Goal: Check status: Check status

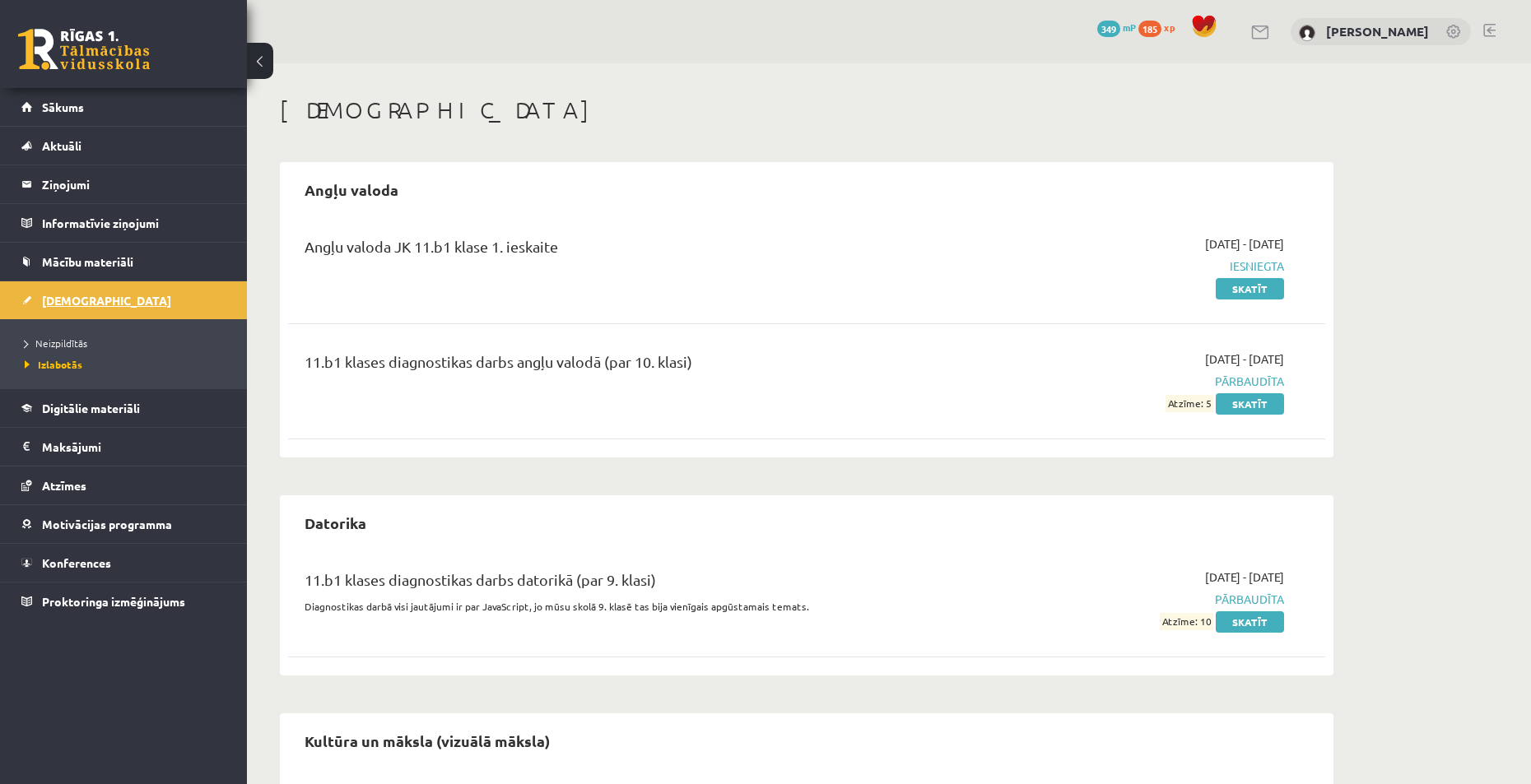
scroll to position [78, 0]
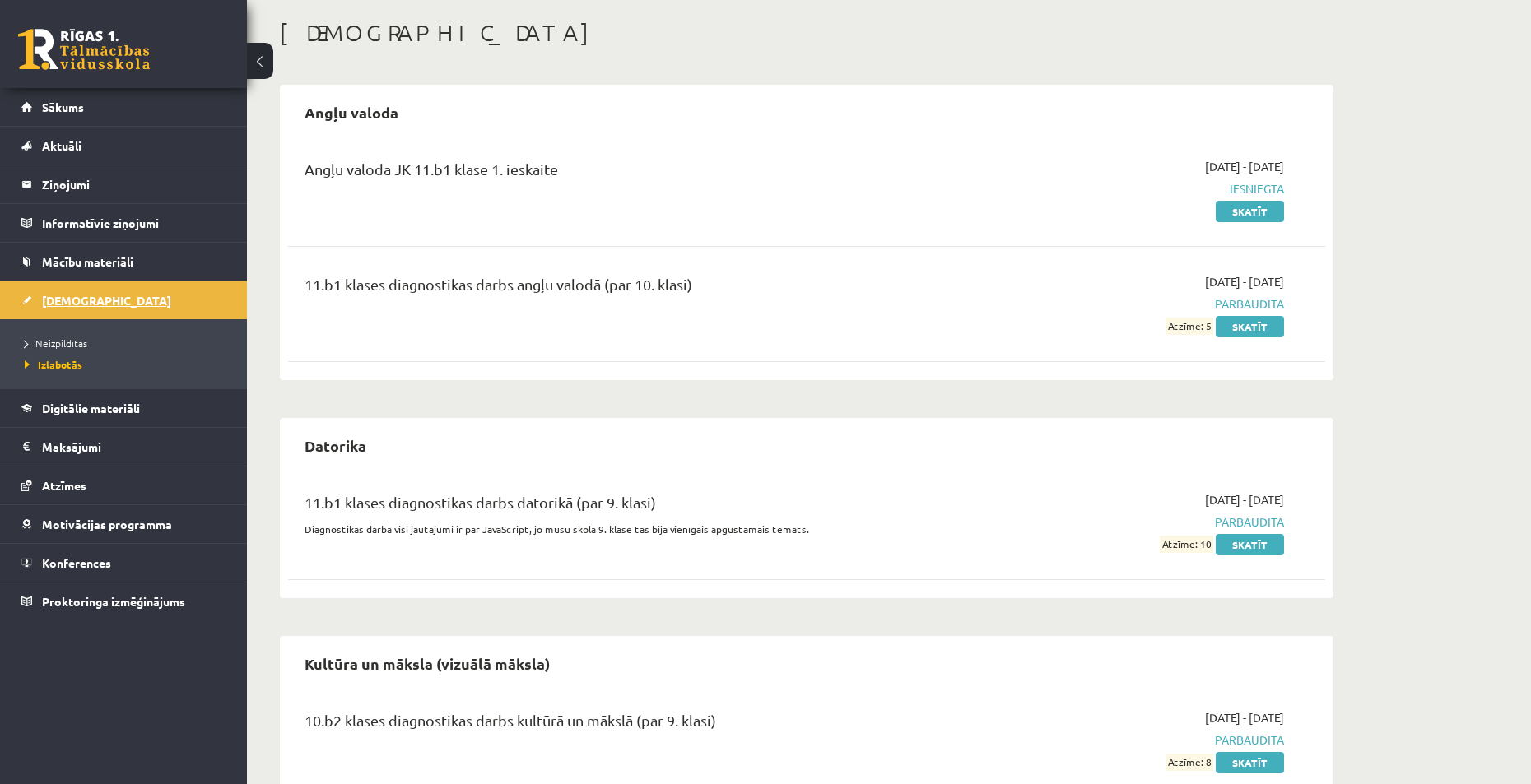
click at [72, 304] on span "[DEMOGRAPHIC_DATA]" at bounding box center [106, 301] width 129 height 15
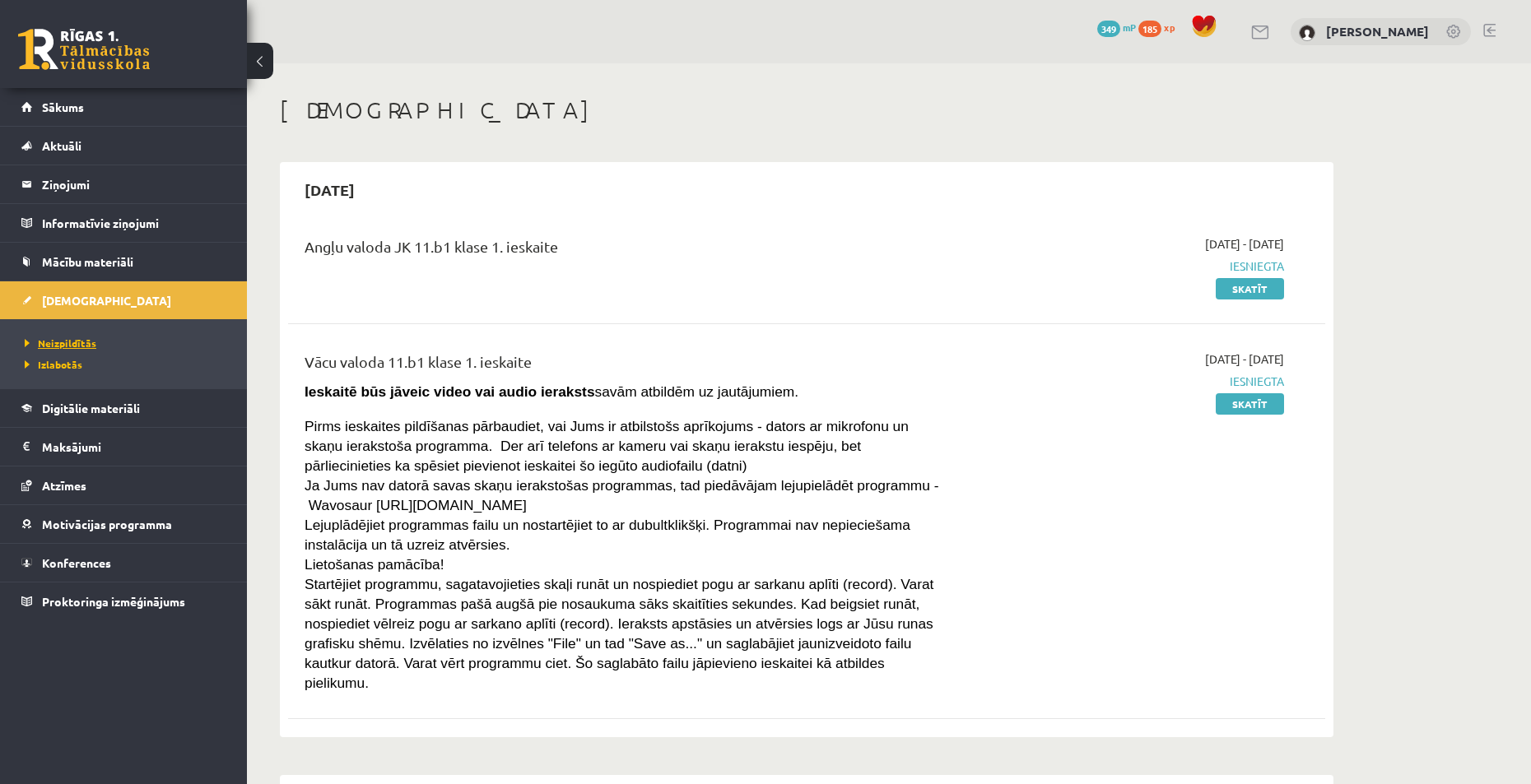
click at [72, 341] on span "Neizpildītās" at bounding box center [60, 343] width 72 height 13
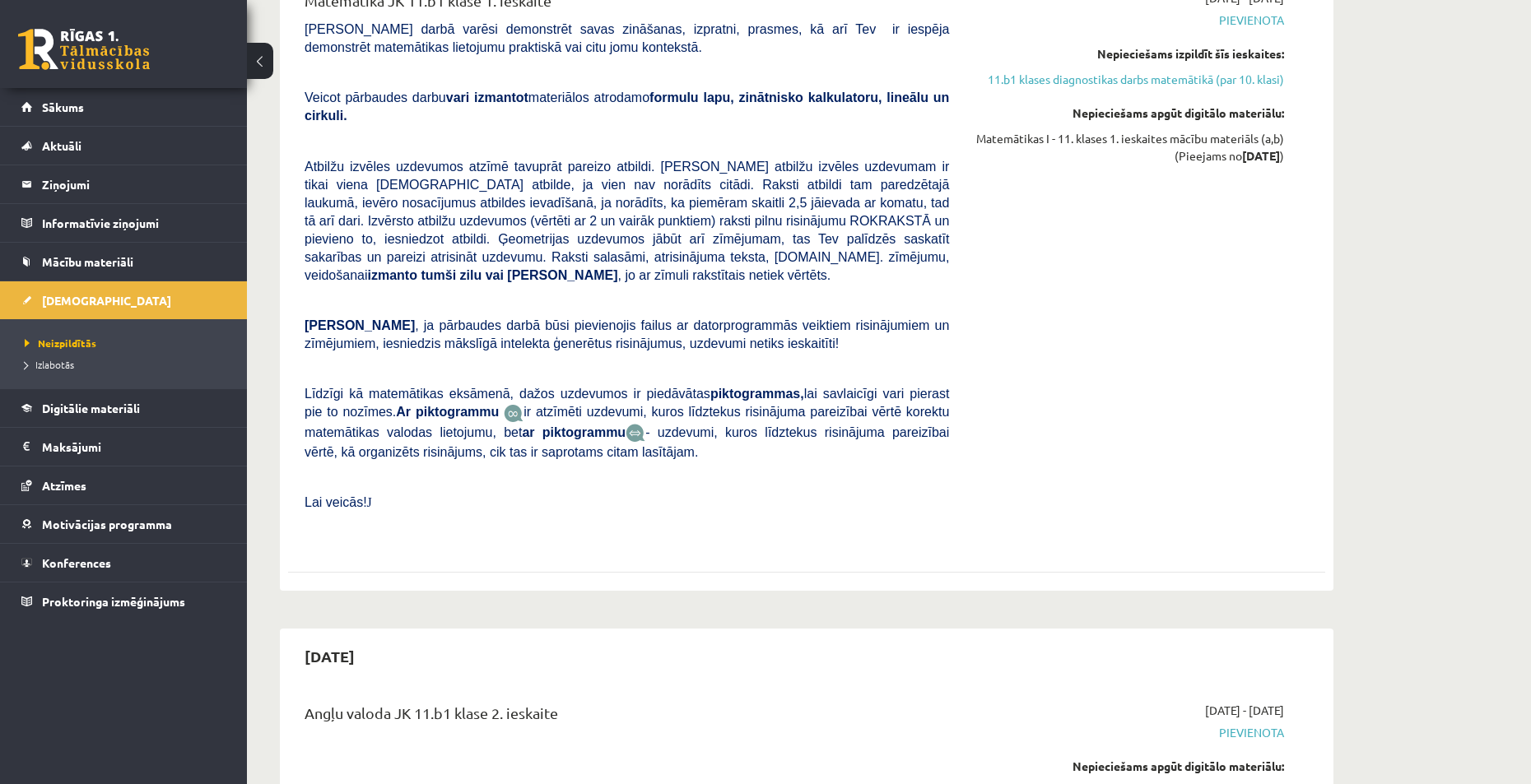
scroll to position [4856, 0]
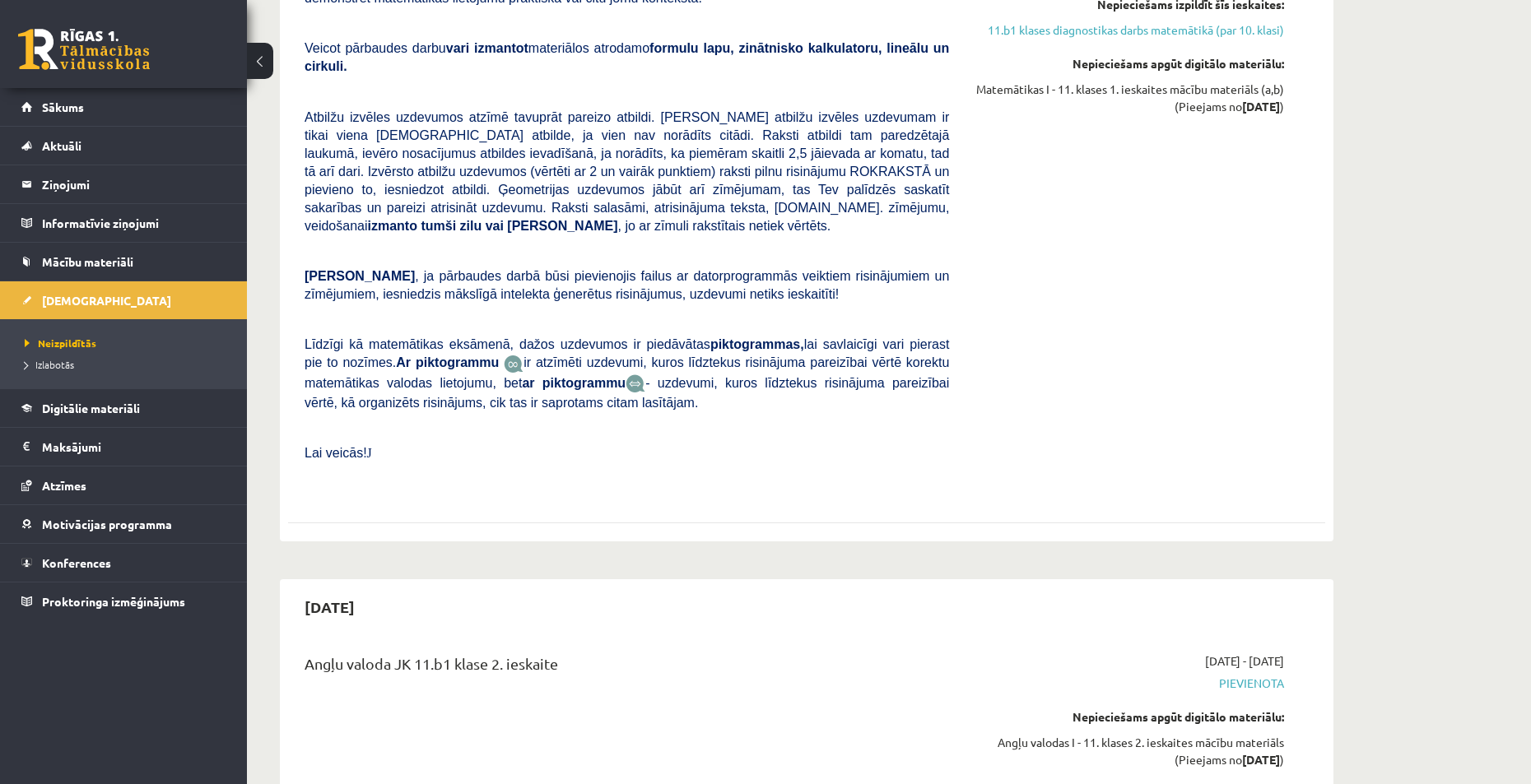
click at [1242, 675] on span "Pievienota" at bounding box center [1129, 684] width 310 height 18
click at [1239, 675] on span "Pievienota" at bounding box center [1129, 684] width 310 height 18
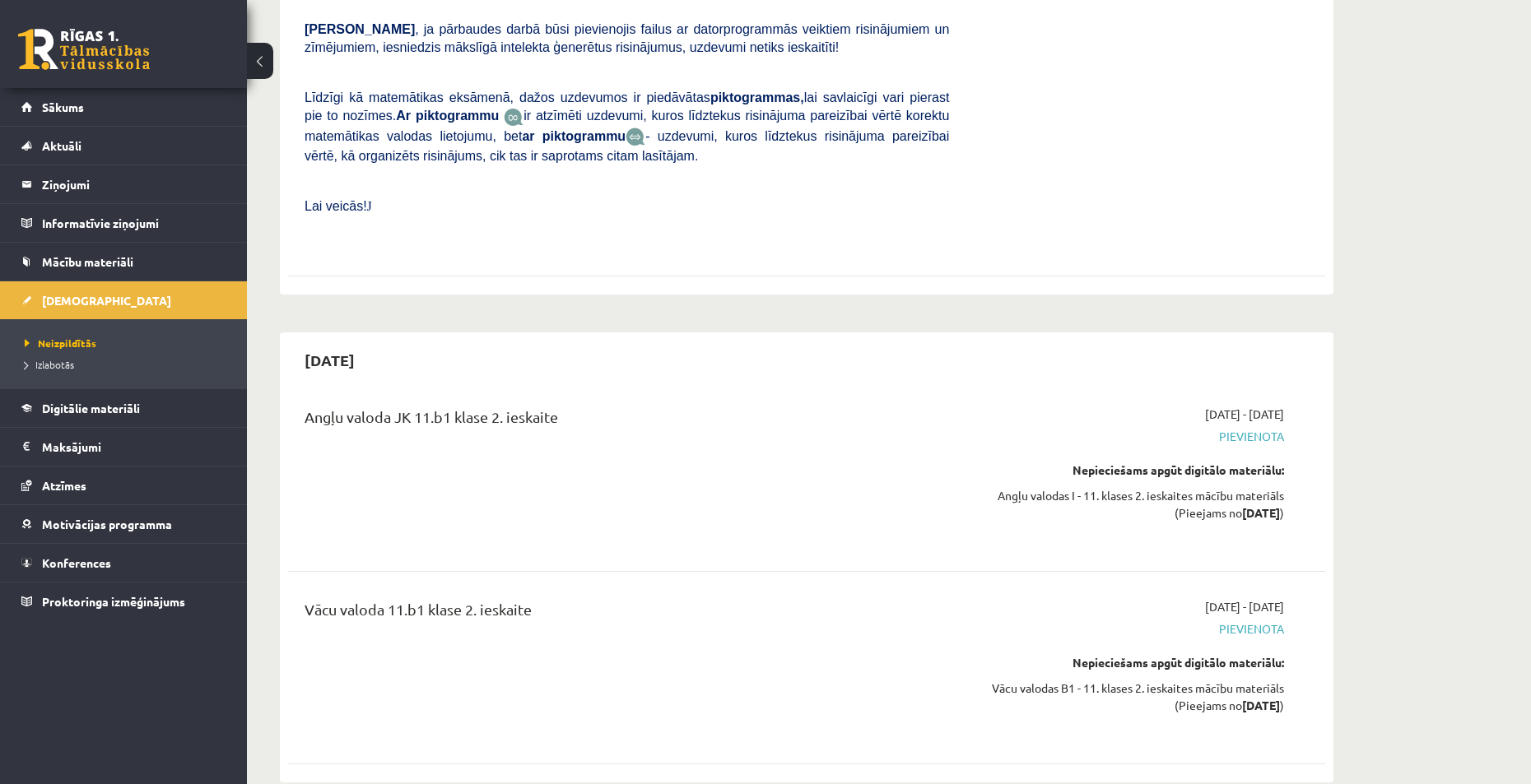
click at [1243, 620] on span "Pievienota" at bounding box center [1129, 629] width 310 height 18
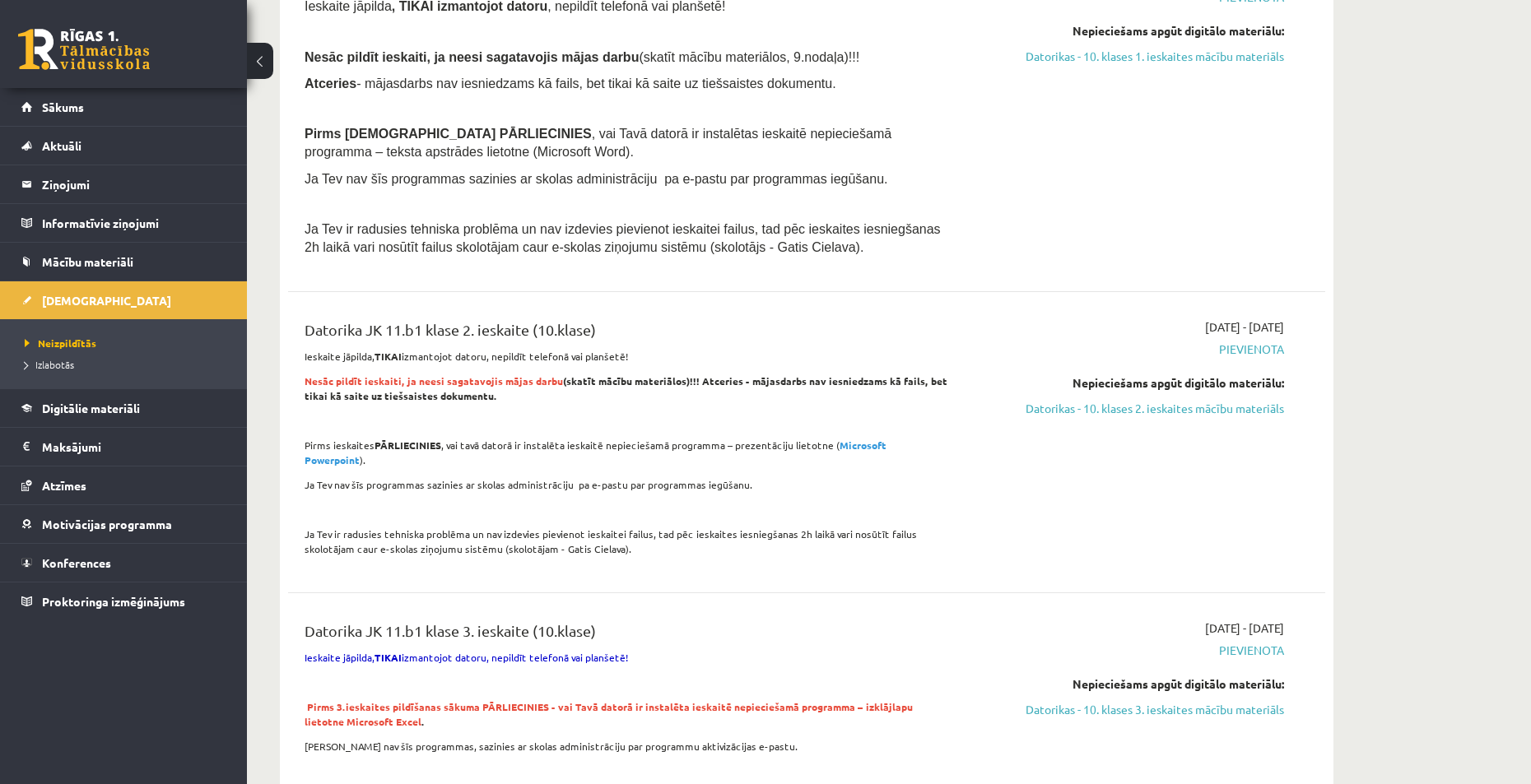
scroll to position [2798, 0]
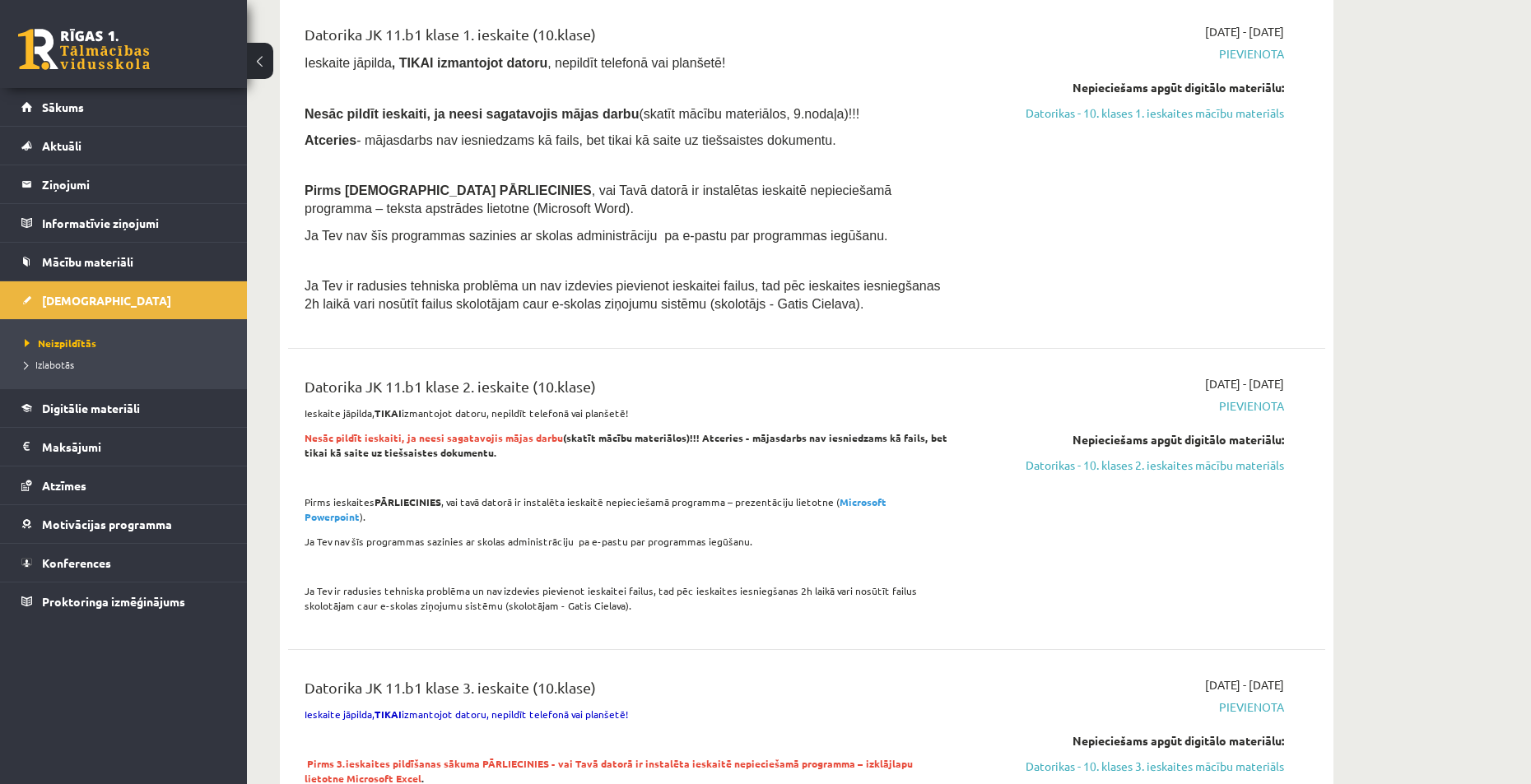
click at [1204, 457] on link "Datorikas - 10. klases 2. ieskaites mācību materiāls" at bounding box center [1129, 466] width 310 height 18
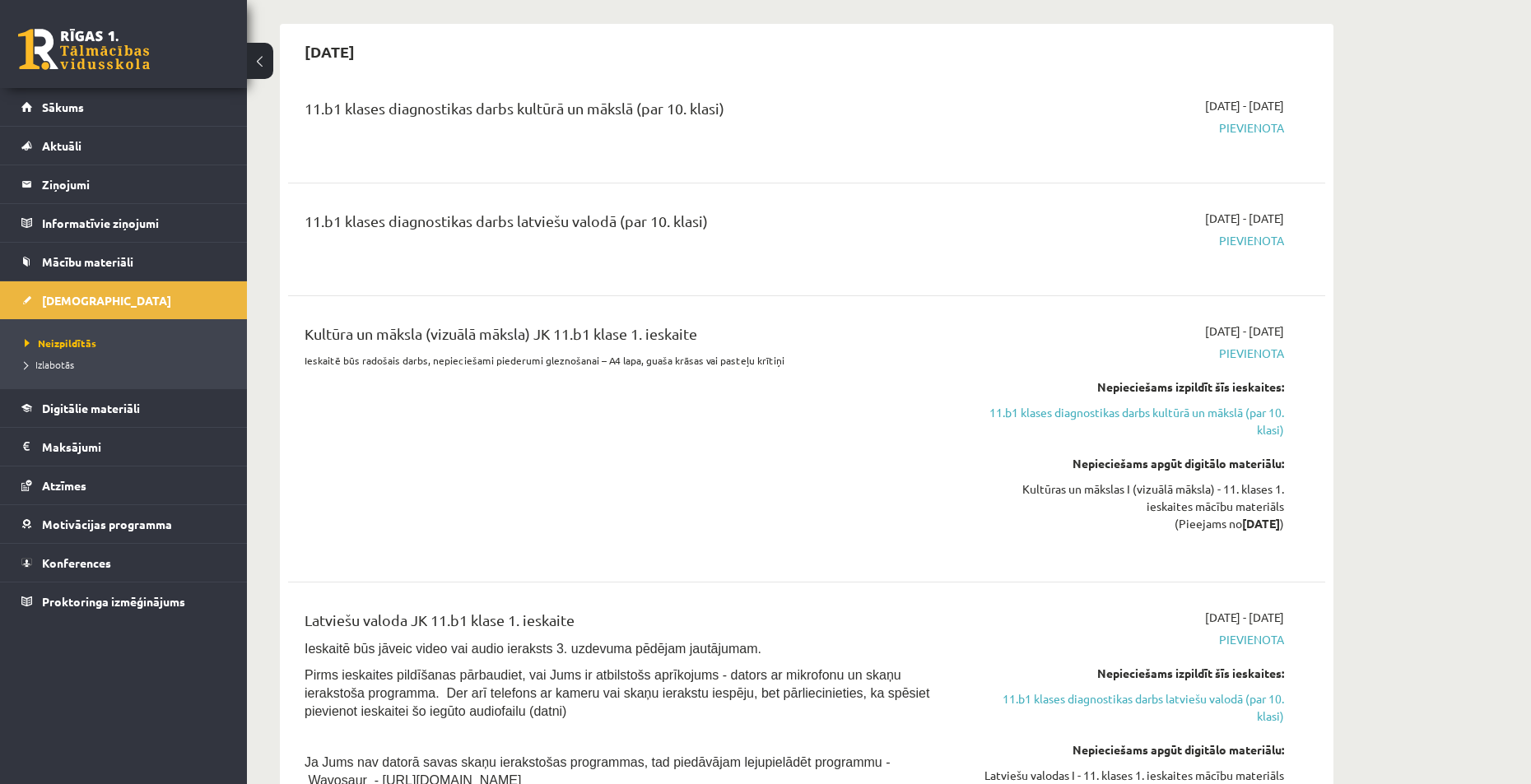
scroll to position [1153, 0]
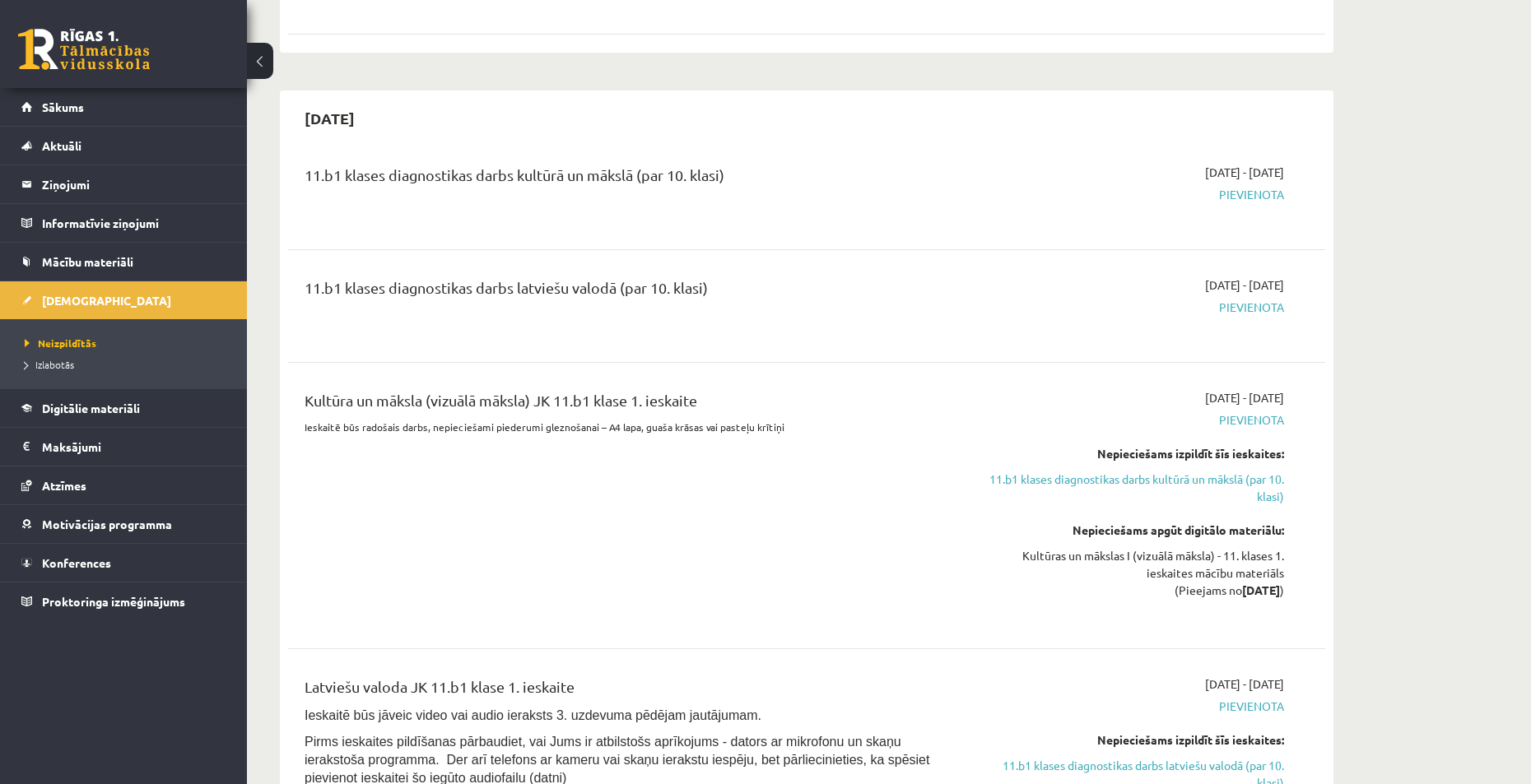
click at [1246, 299] on span "Pievienota" at bounding box center [1129, 308] width 310 height 18
click at [76, 359] on link "Izlabotās" at bounding box center [127, 364] width 206 height 15
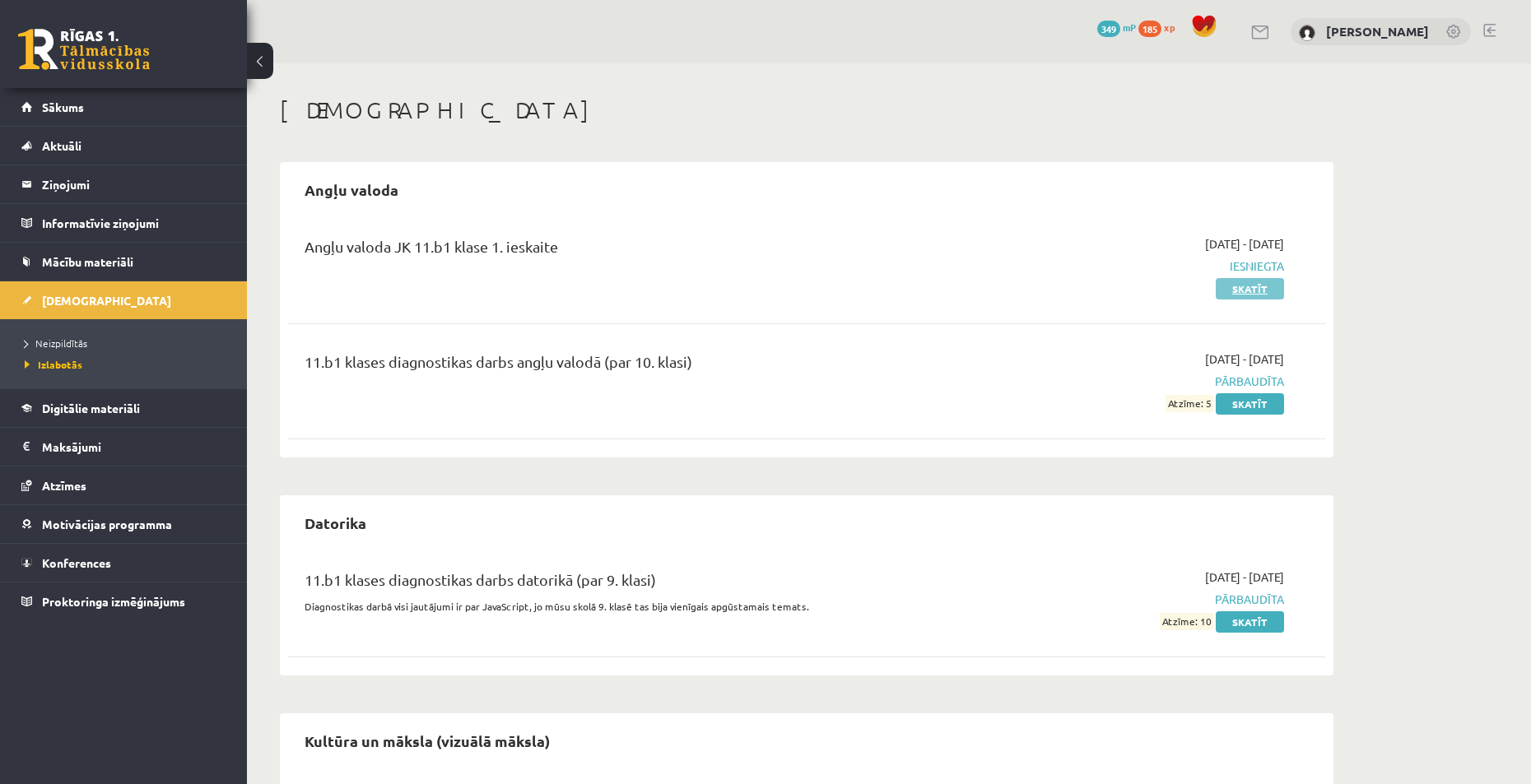
click at [1243, 293] on link "Skatīt" at bounding box center [1249, 289] width 68 height 21
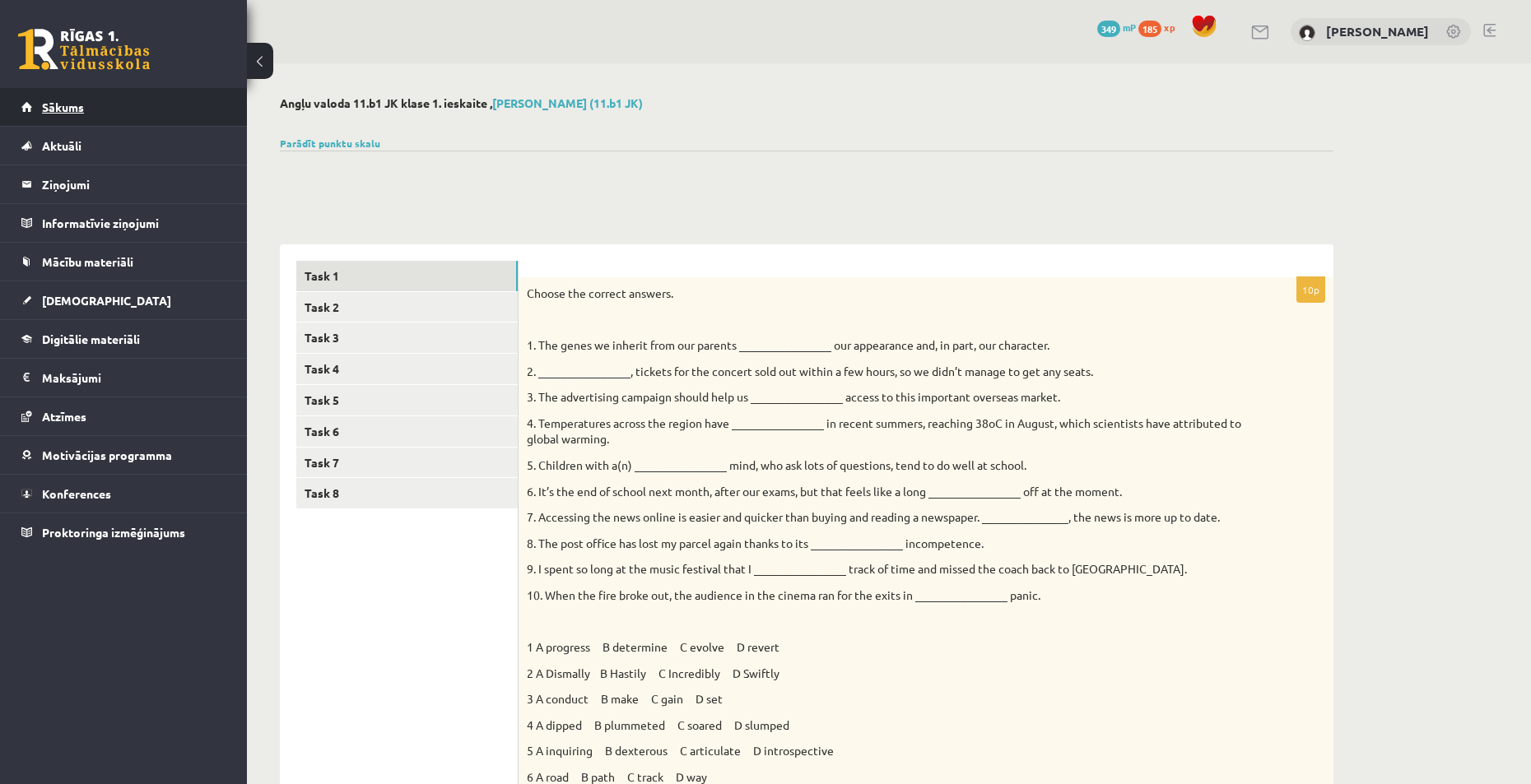
click at [88, 117] on link "Sākums" at bounding box center [124, 107] width 205 height 38
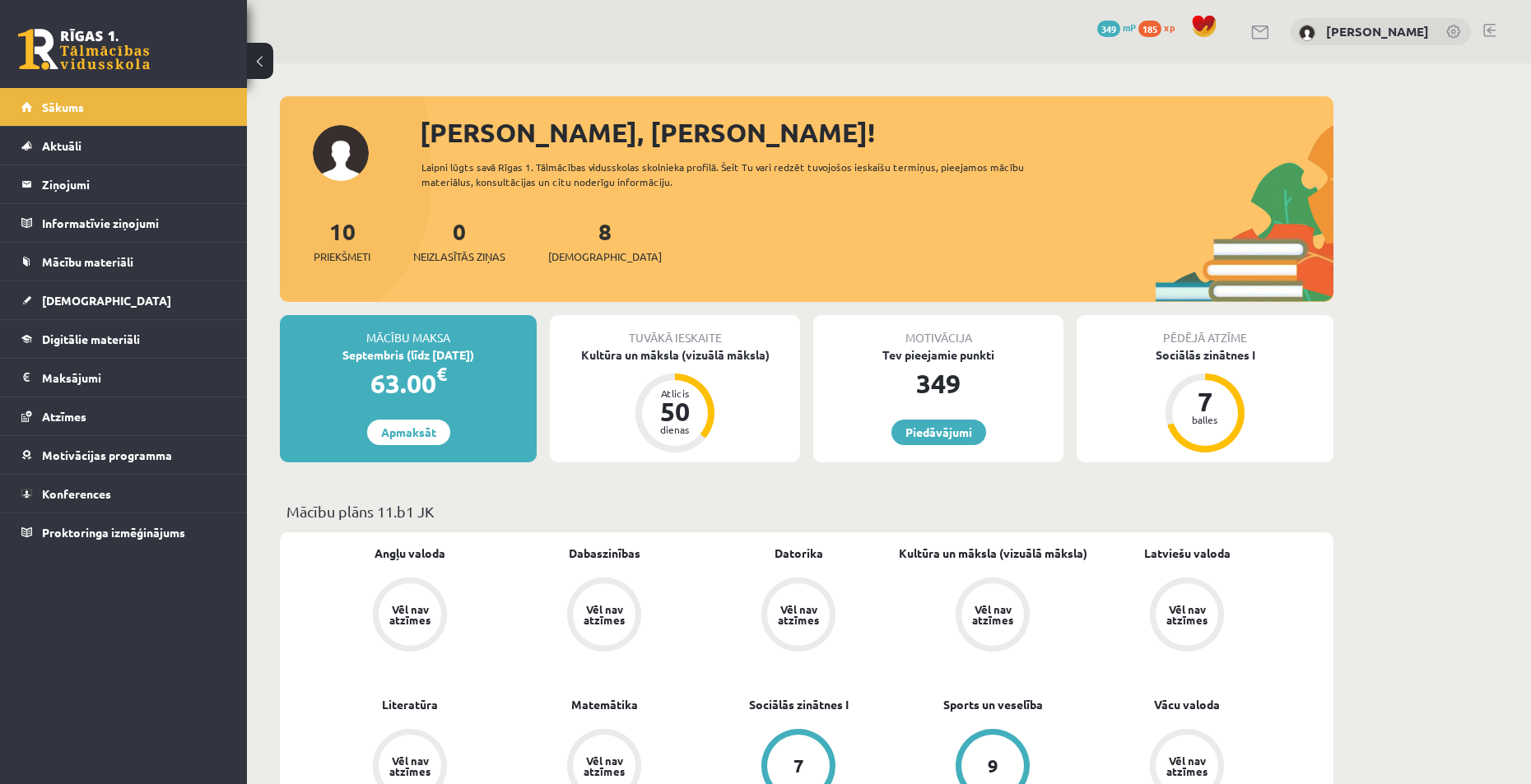
click at [756, 379] on div "Tuvākā ieskaite Kultūra un māksla (vizuālā māksla) Atlicis 50 dienas" at bounding box center [674, 389] width 250 height 148
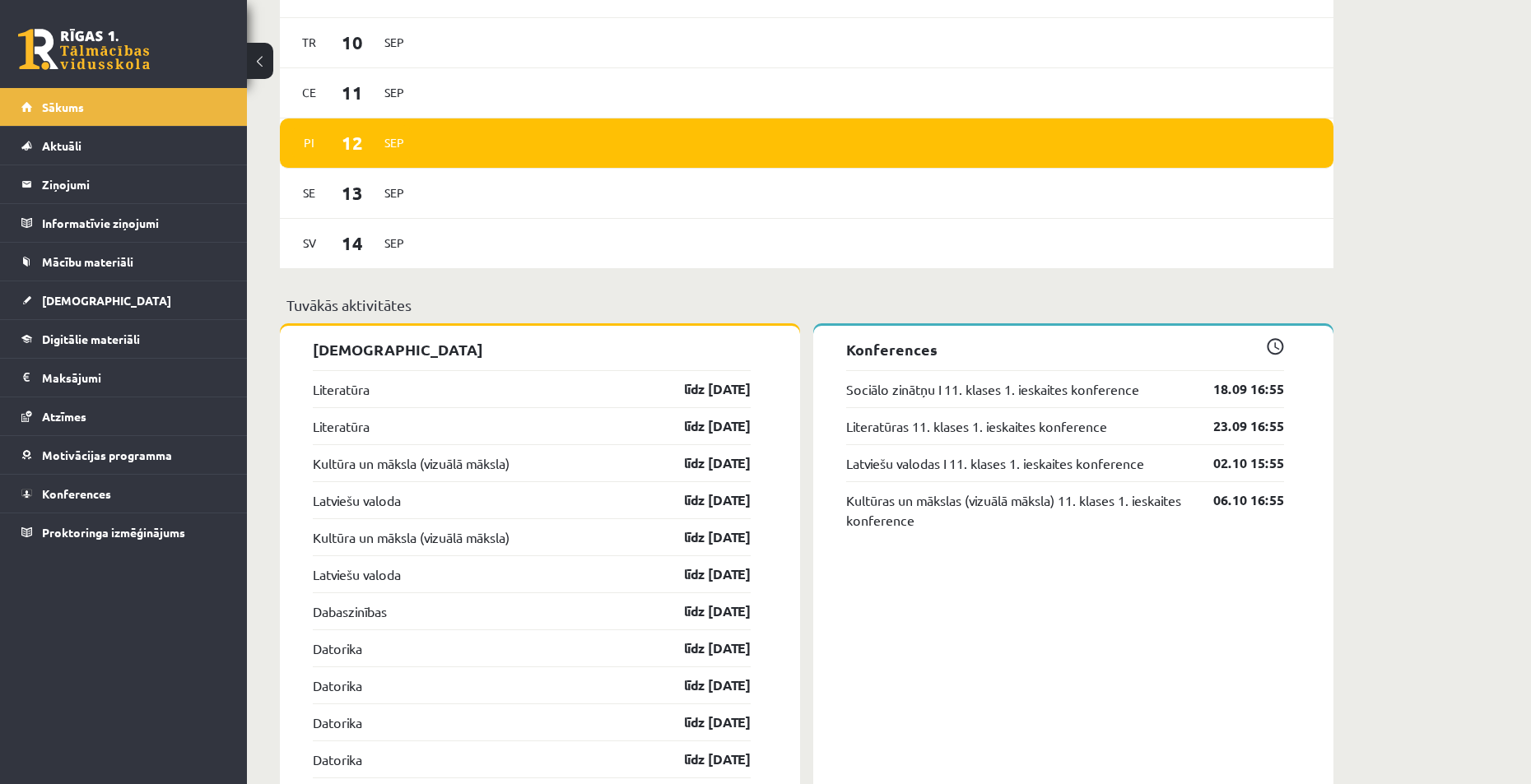
scroll to position [1070, 0]
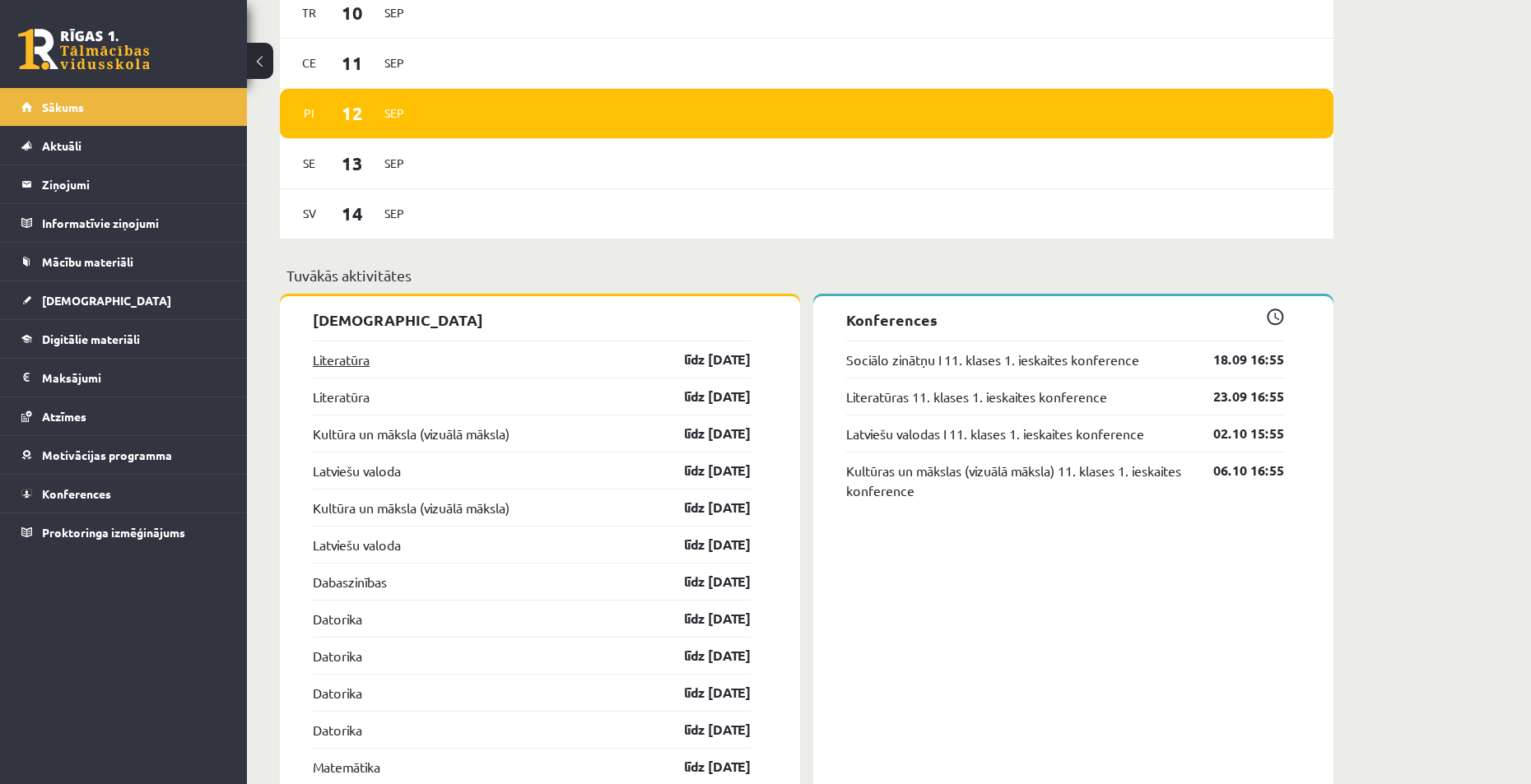
click at [353, 359] on link "Literatūra" at bounding box center [341, 360] width 57 height 19
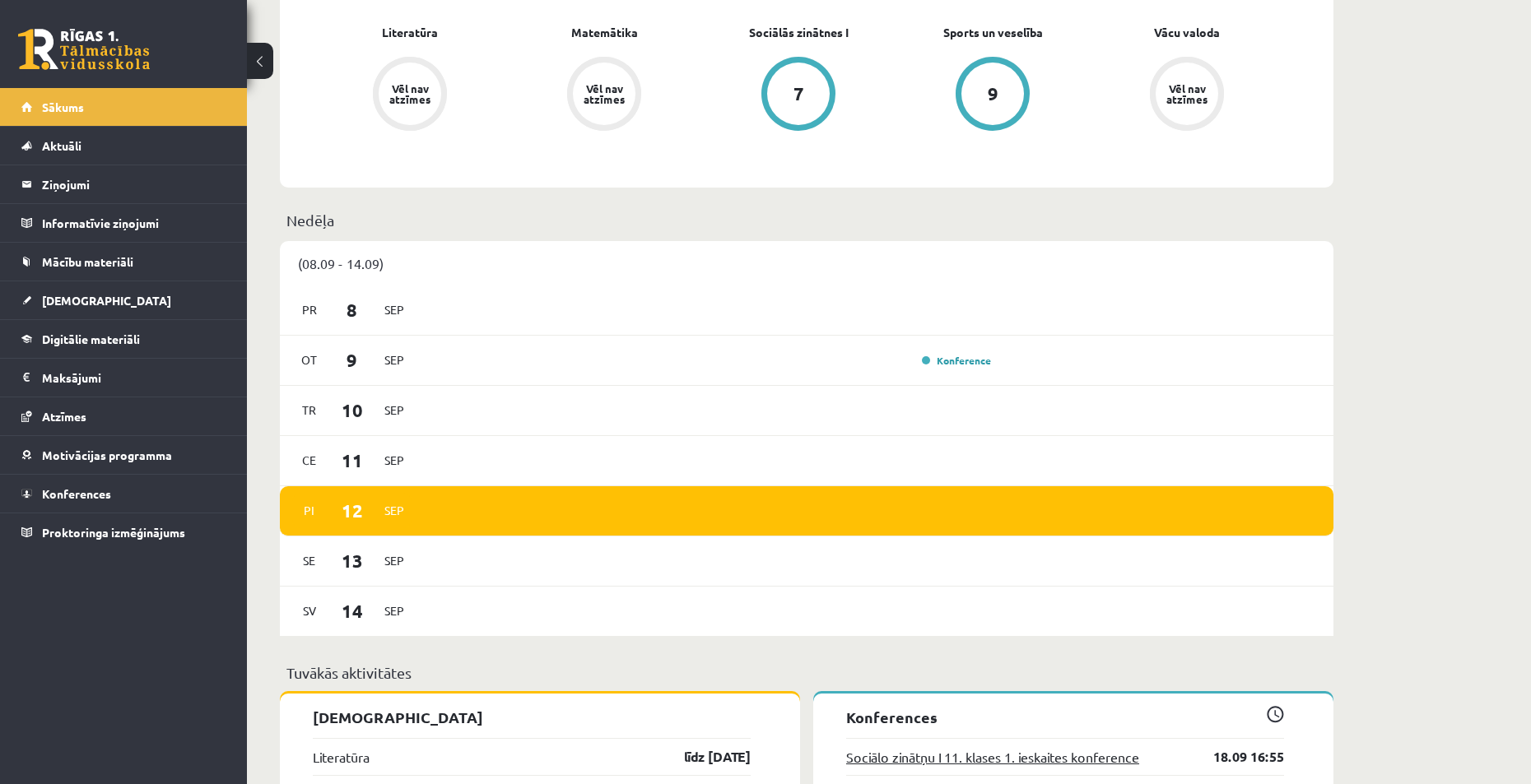
scroll to position [657, 0]
